Goal: Task Accomplishment & Management: Manage account settings

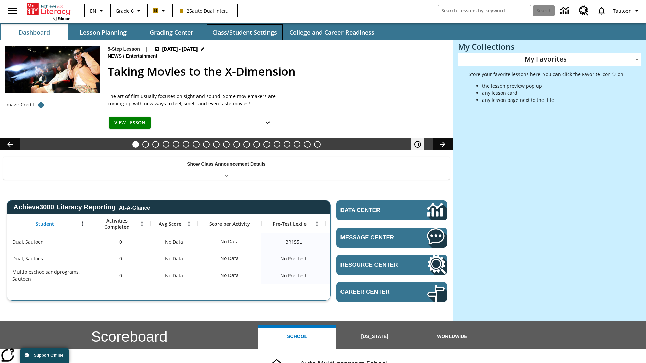
click at [244, 32] on button "Class/Student Settings" at bounding box center [245, 32] width 76 height 16
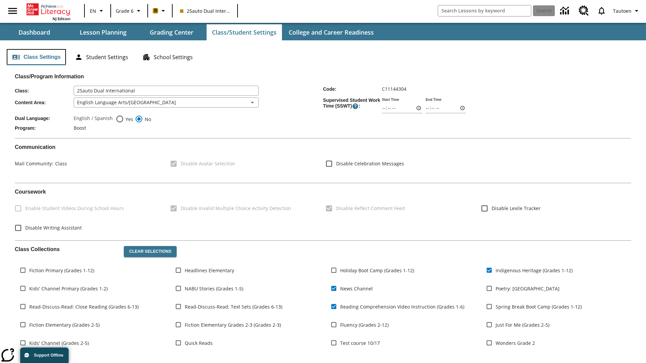
click at [36, 57] on button "Class Settings" at bounding box center [36, 57] width 59 height 16
click at [124, 119] on span "Yes" at bounding box center [128, 119] width 9 height 7
click at [124, 119] on input "Yes" at bounding box center [120, 119] width 8 height 8
radio input "true"
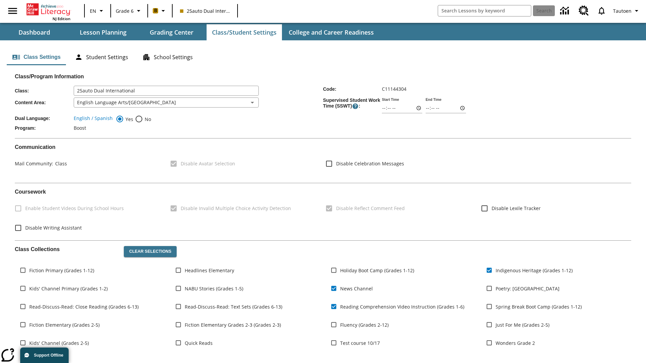
scroll to position [99, 0]
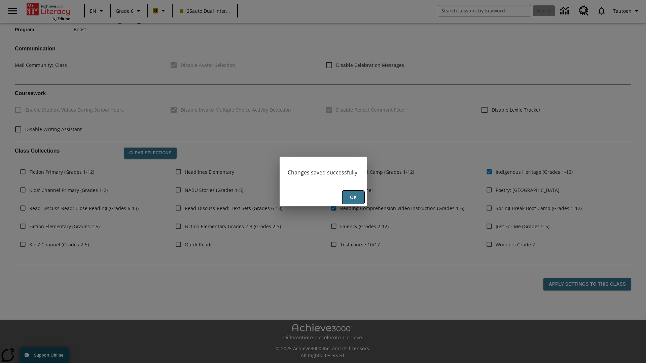
click at [353, 197] on button "Ok" at bounding box center [353, 197] width 22 height 13
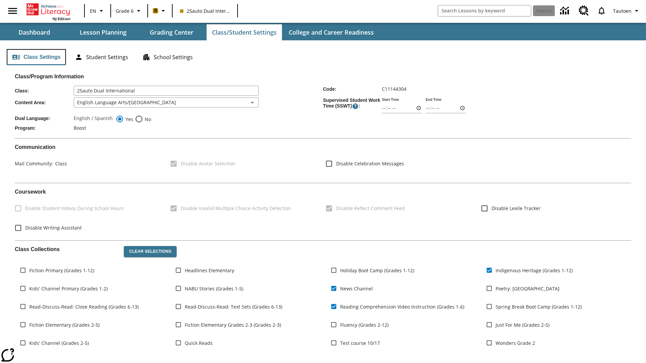
click at [36, 57] on button "Class Settings" at bounding box center [36, 57] width 59 height 16
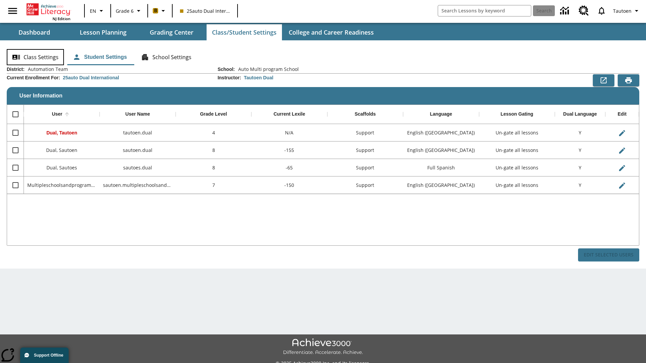
click at [35, 57] on button "Class Settings" at bounding box center [35, 57] width 57 height 16
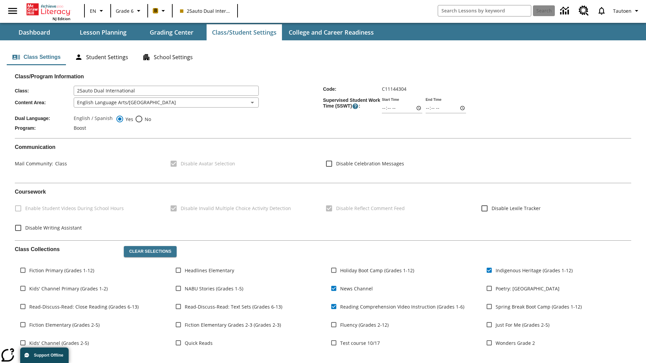
click at [143, 119] on span "No" at bounding box center [147, 119] width 8 height 7
click at [143, 119] on input "No" at bounding box center [139, 119] width 8 height 8
radio input "true"
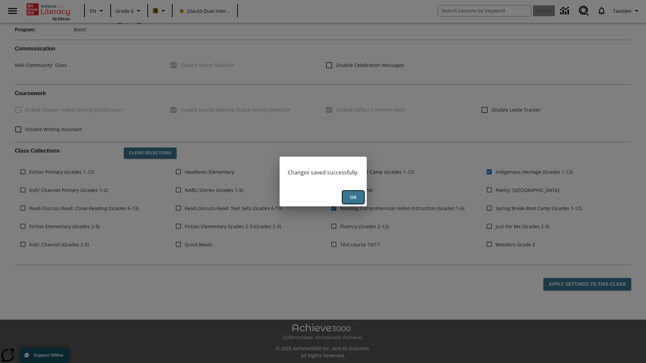
click at [353, 197] on button "Ok" at bounding box center [353, 197] width 22 height 13
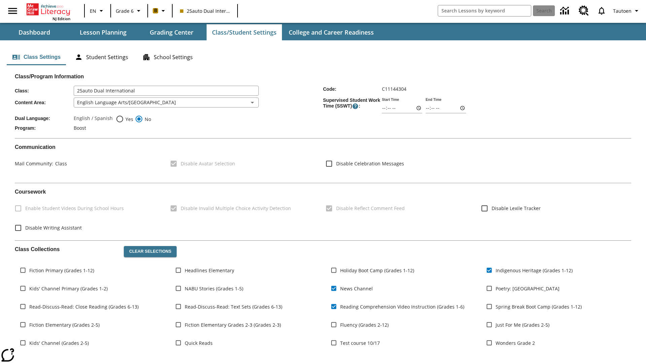
scroll to position [99, 0]
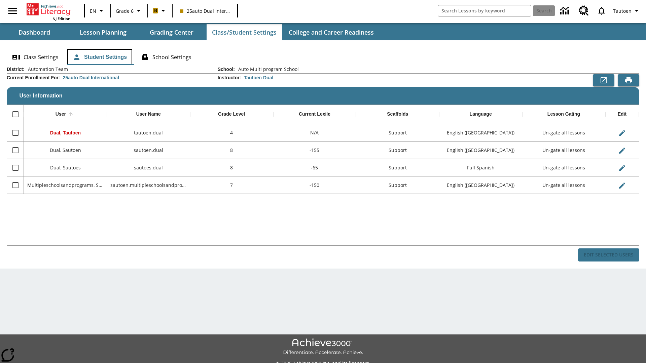
scroll to position [15, 0]
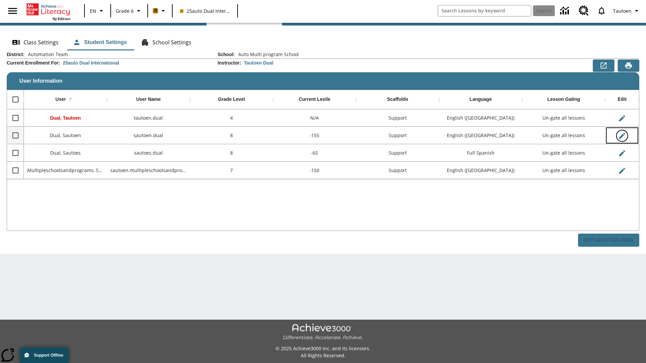
click at [622, 136] on icon "Edit User" at bounding box center [622, 136] width 6 height 6
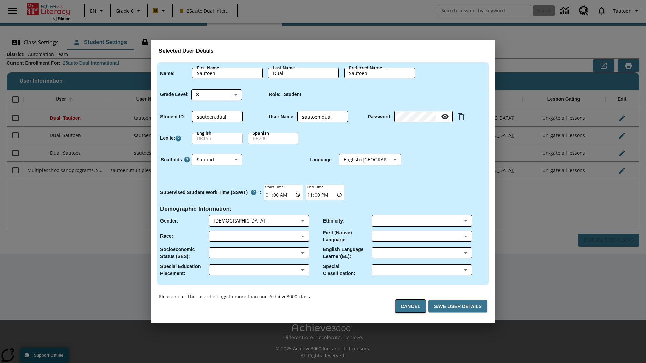
click at [413, 306] on button "Cancel" at bounding box center [410, 306] width 30 height 12
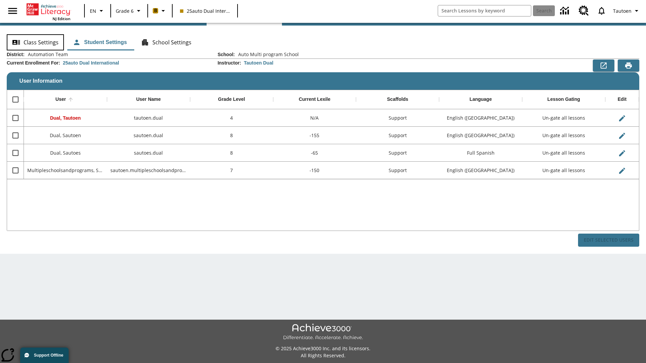
click at [35, 42] on button "Class Settings" at bounding box center [35, 42] width 57 height 16
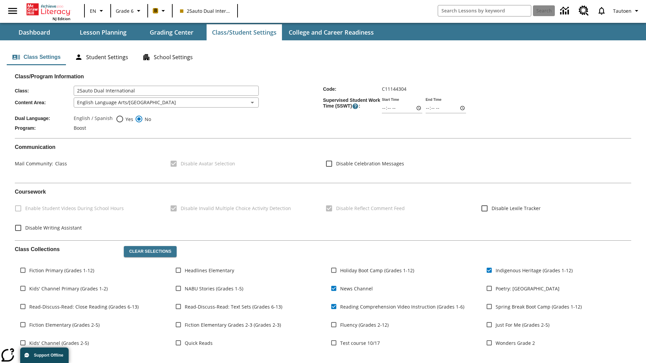
click at [124, 119] on span "Yes" at bounding box center [128, 119] width 9 height 7
click at [124, 119] on input "Yes" at bounding box center [120, 119] width 8 height 8
radio input "true"
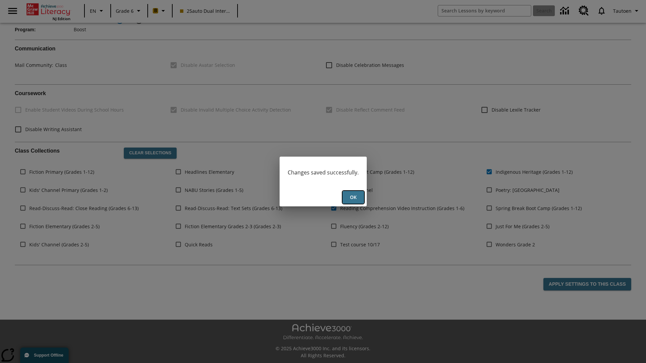
click at [353, 197] on button "Ok" at bounding box center [353, 197] width 22 height 13
